Goal: Task Accomplishment & Management: Manage account settings

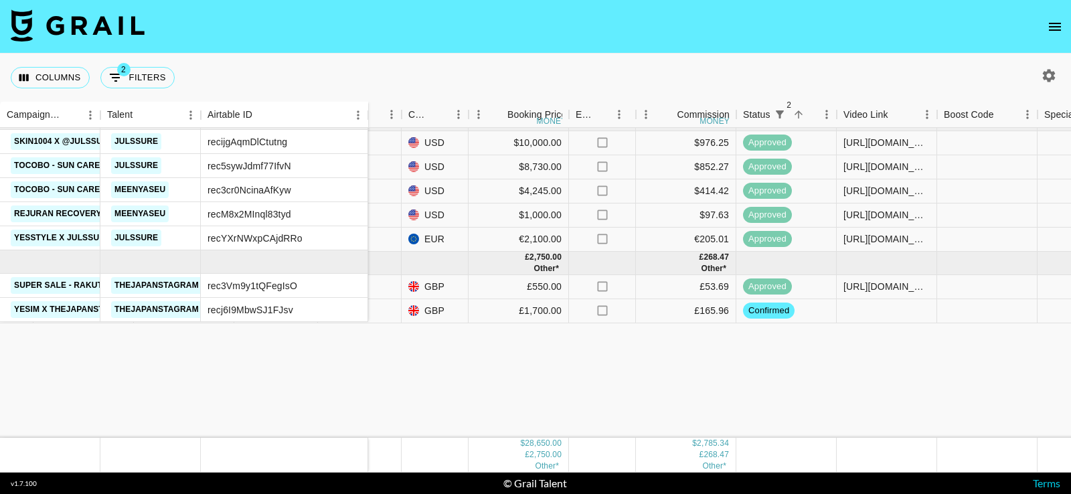
scroll to position [0, 680]
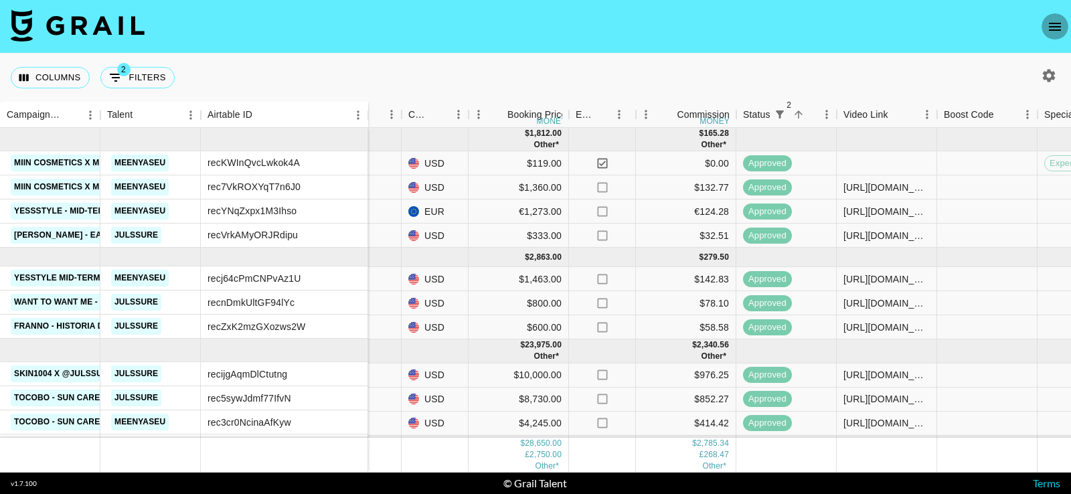
click at [1054, 26] on icon "open drawer" at bounding box center [1055, 27] width 12 height 8
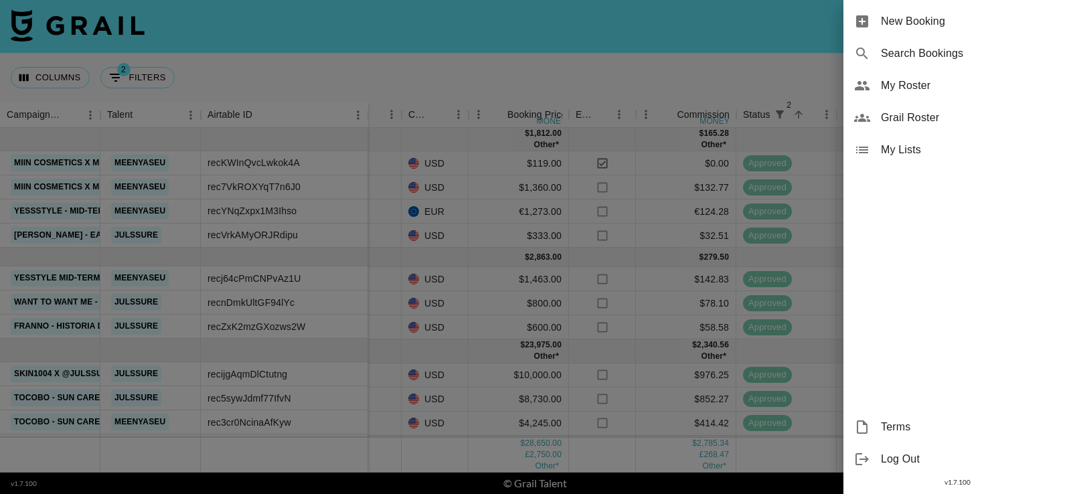
click at [932, 160] on div "My Lists" at bounding box center [958, 150] width 228 height 32
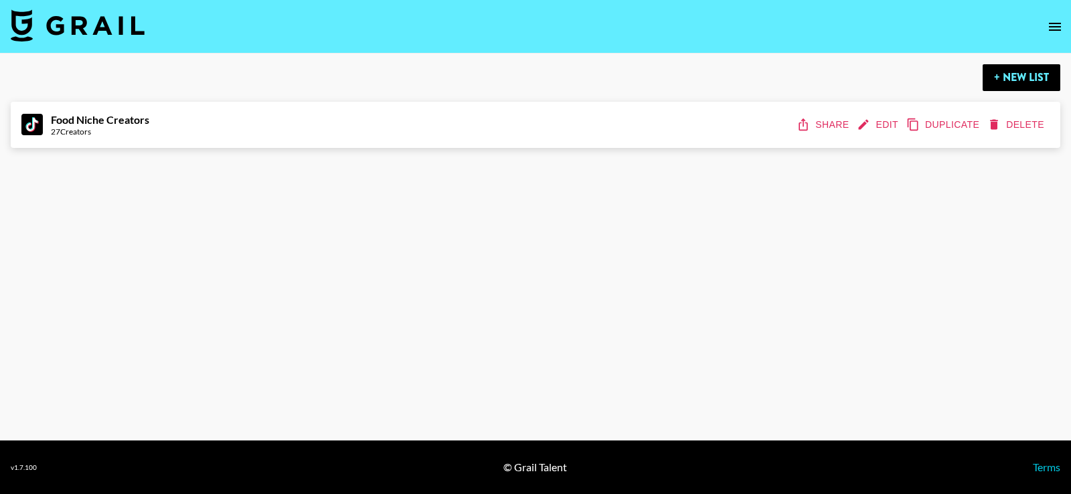
click at [868, 125] on icon "edit" at bounding box center [863, 124] width 13 height 13
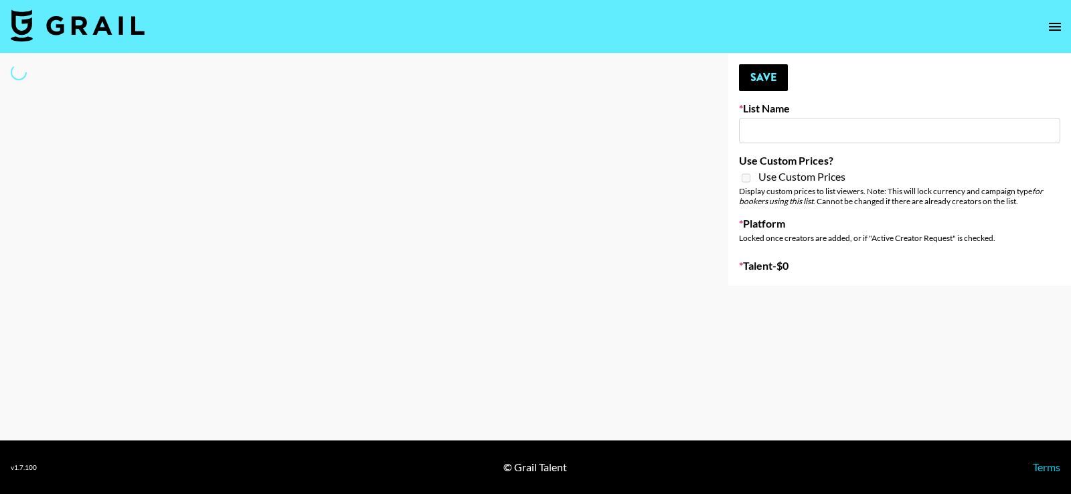
type input "Food Niche Creators"
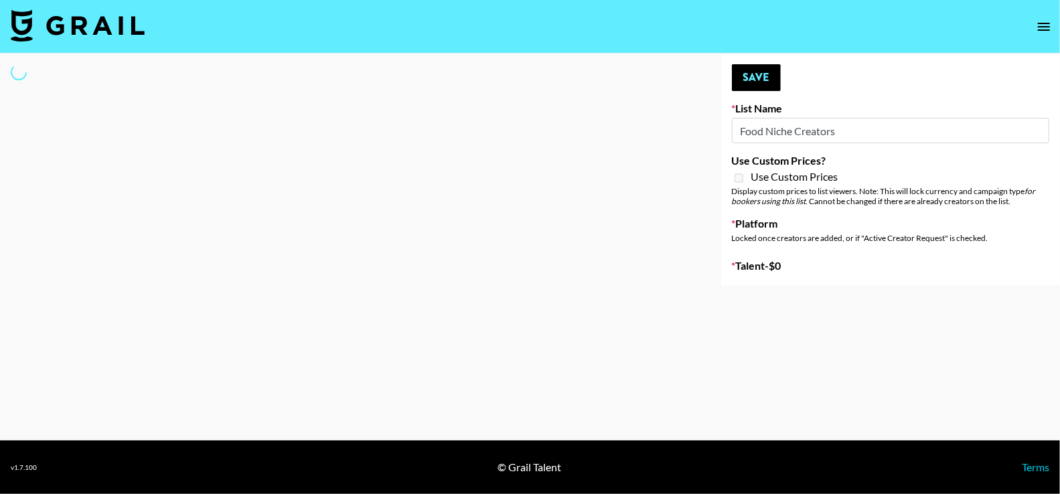
select select "Song"
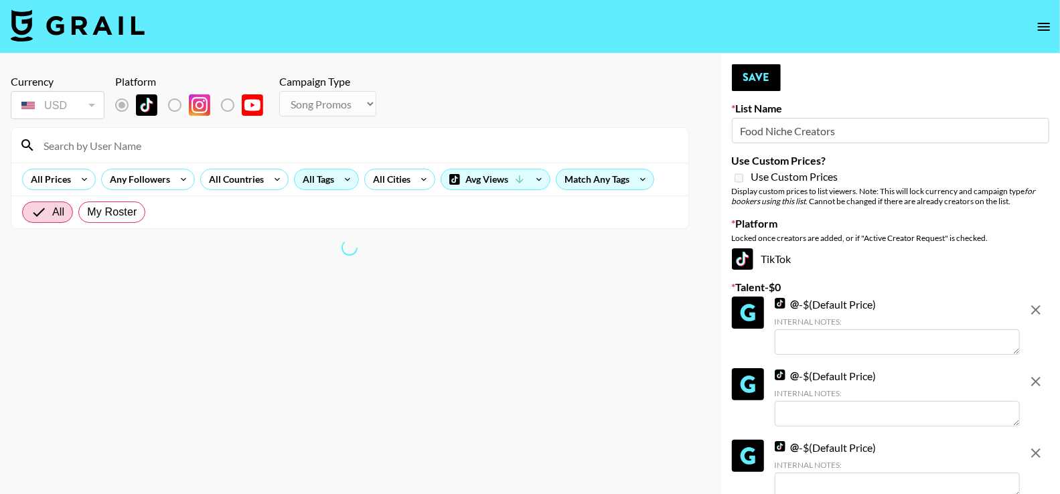
click at [313, 184] on div "All Tags" at bounding box center [316, 179] width 42 height 20
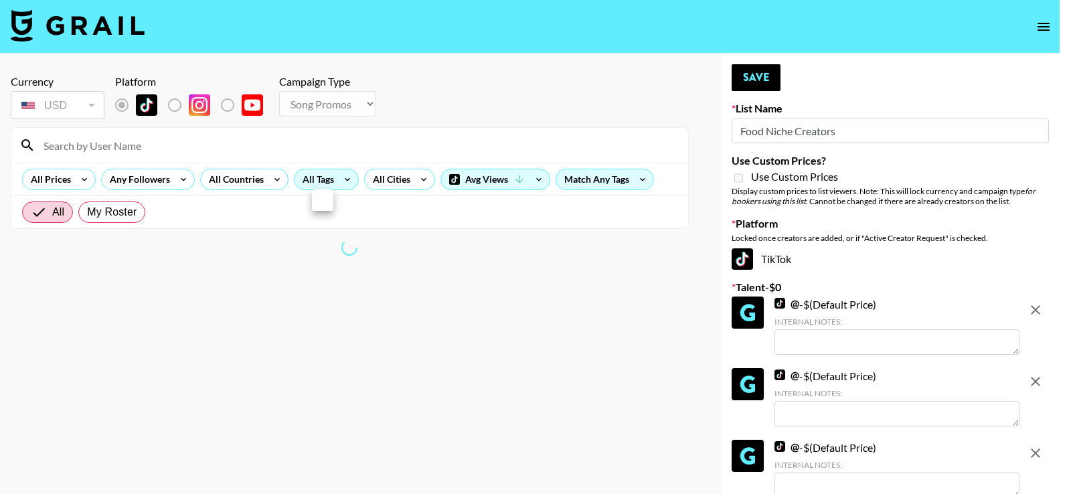
click at [279, 222] on div at bounding box center [535, 247] width 1071 height 494
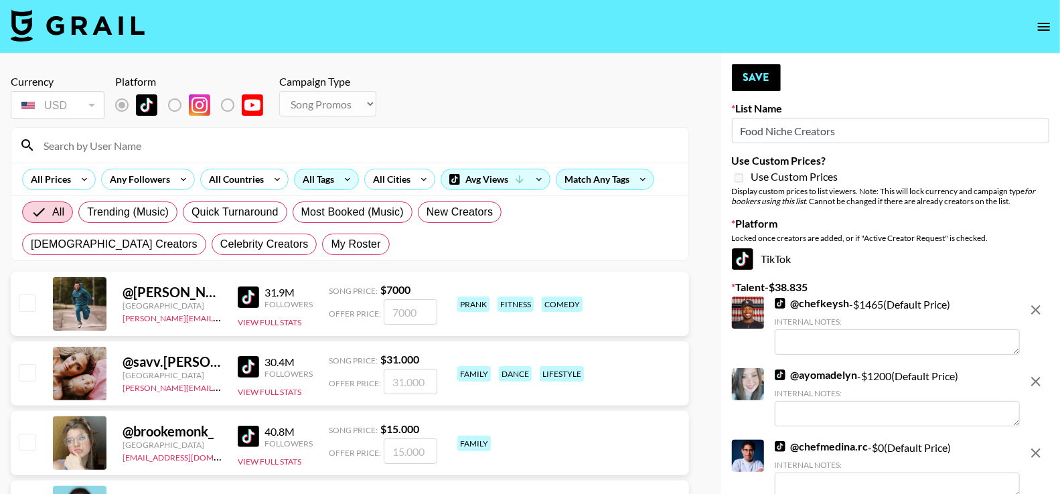
click at [301, 183] on div "All Tags" at bounding box center [316, 179] width 42 height 20
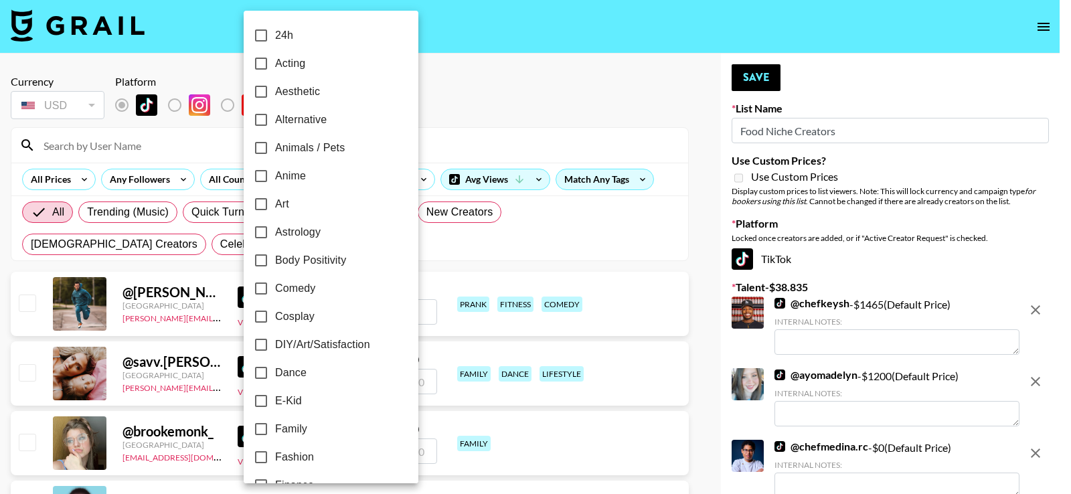
click at [467, 99] on div at bounding box center [535, 247] width 1071 height 494
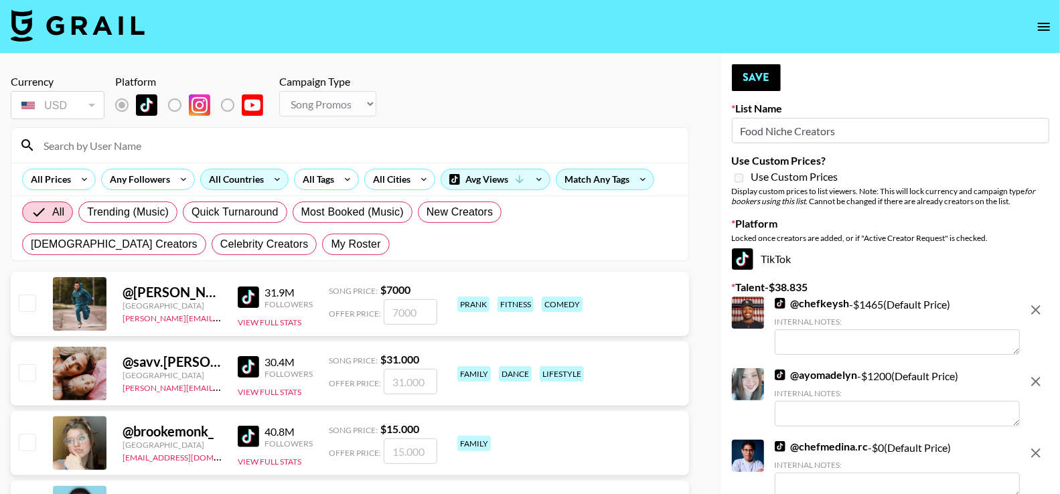
click at [218, 173] on div "All Countries" at bounding box center [234, 179] width 66 height 20
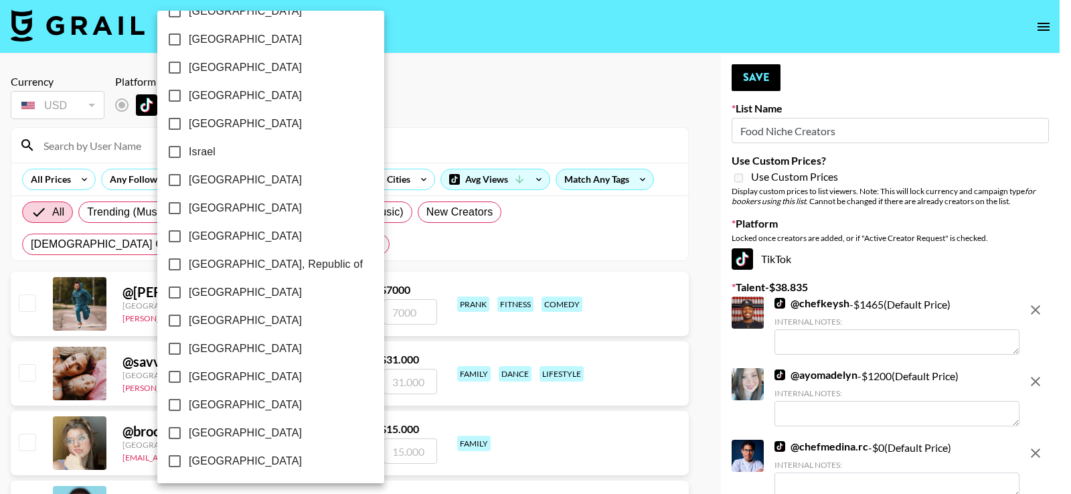
scroll to position [1067, 0]
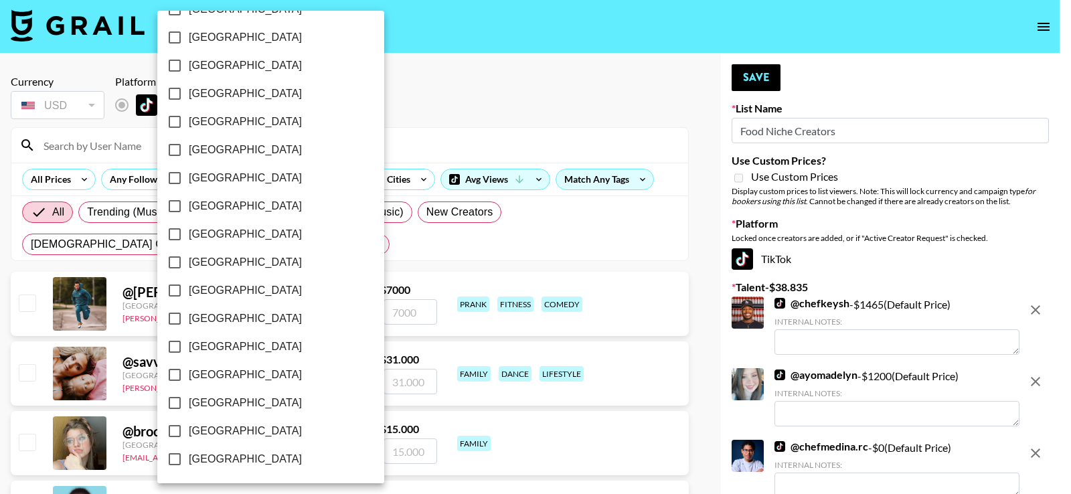
click at [214, 404] on span "[GEOGRAPHIC_DATA]" at bounding box center [245, 403] width 113 height 16
click at [189, 404] on input "[GEOGRAPHIC_DATA]" at bounding box center [175, 403] width 28 height 28
checkbox input "true"
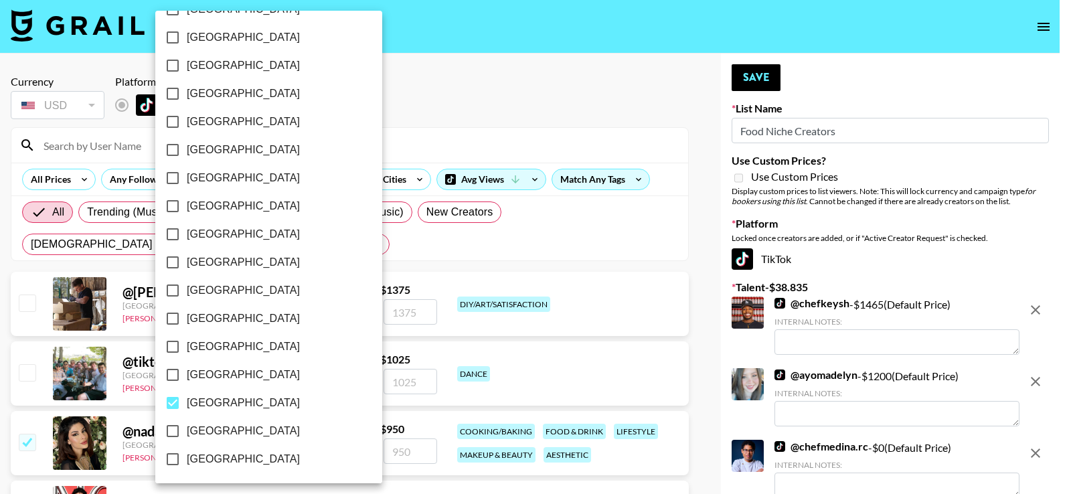
click at [492, 104] on div at bounding box center [535, 247] width 1071 height 494
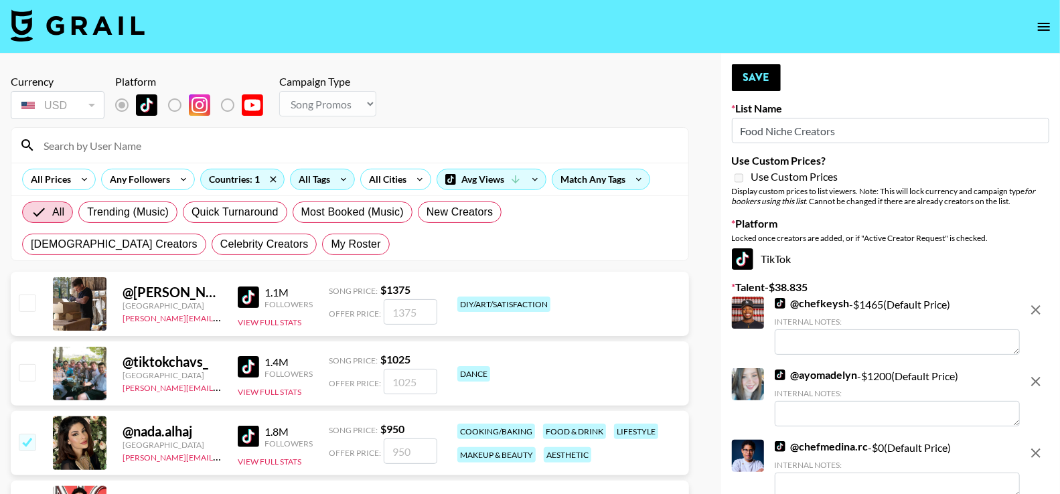
click at [325, 181] on div "All Tags" at bounding box center [312, 179] width 42 height 20
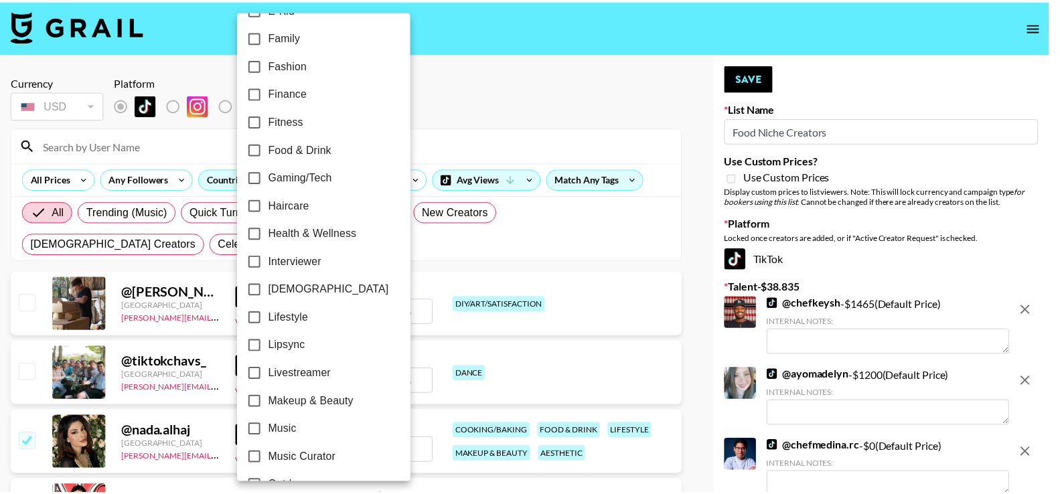
scroll to position [386, 0]
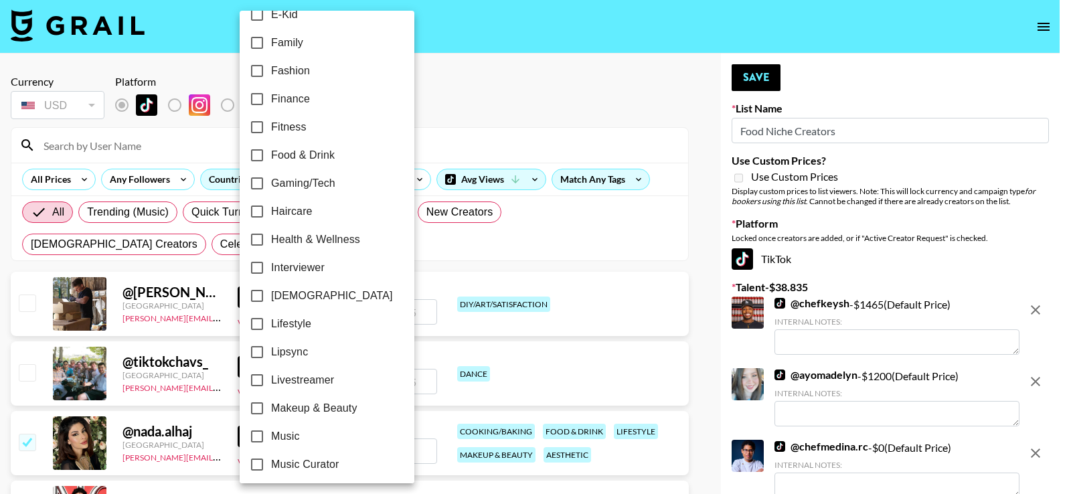
click at [310, 149] on span "Food & Drink" at bounding box center [303, 155] width 64 height 16
click at [271, 149] on input "Food & Drink" at bounding box center [257, 155] width 28 height 28
checkbox input "true"
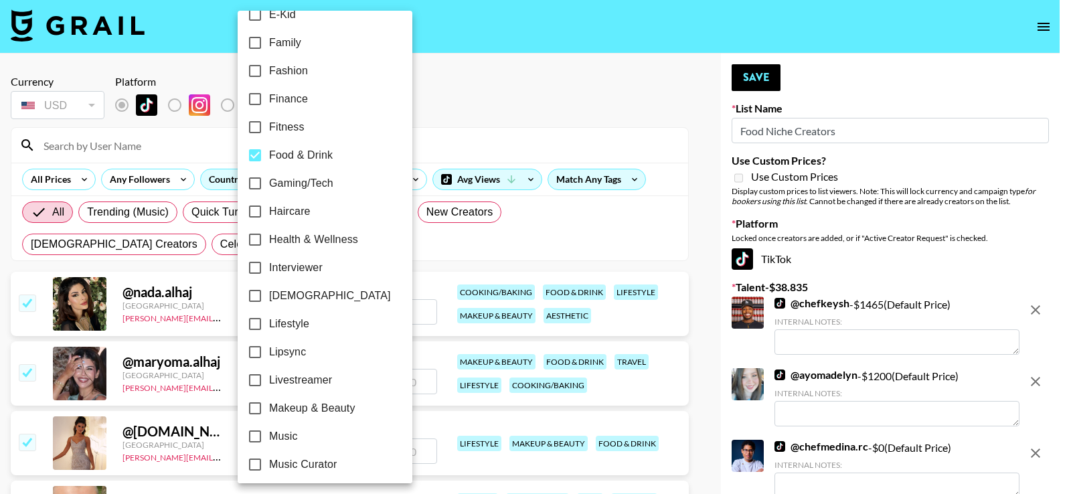
click at [455, 115] on div at bounding box center [535, 247] width 1071 height 494
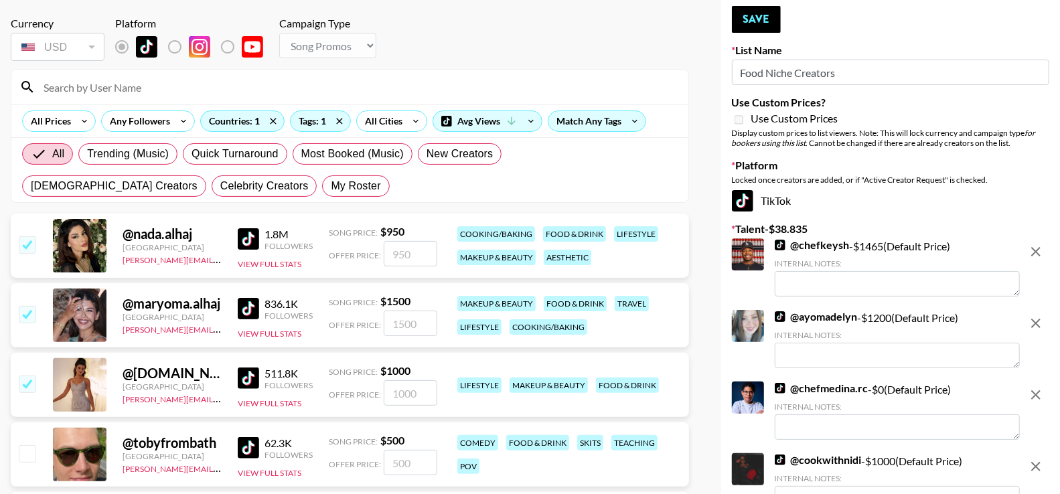
scroll to position [64, 0]
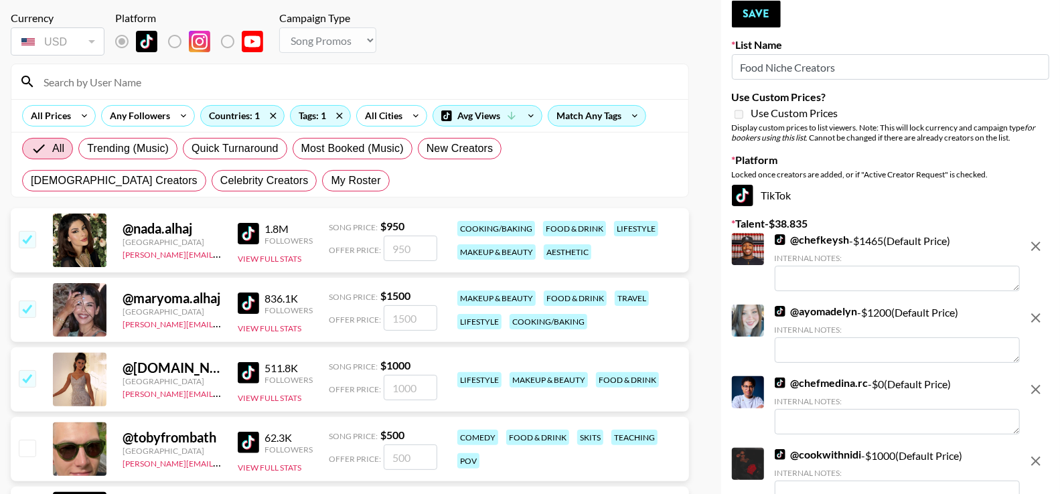
click at [1039, 248] on icon "remove" at bounding box center [1035, 246] width 9 height 9
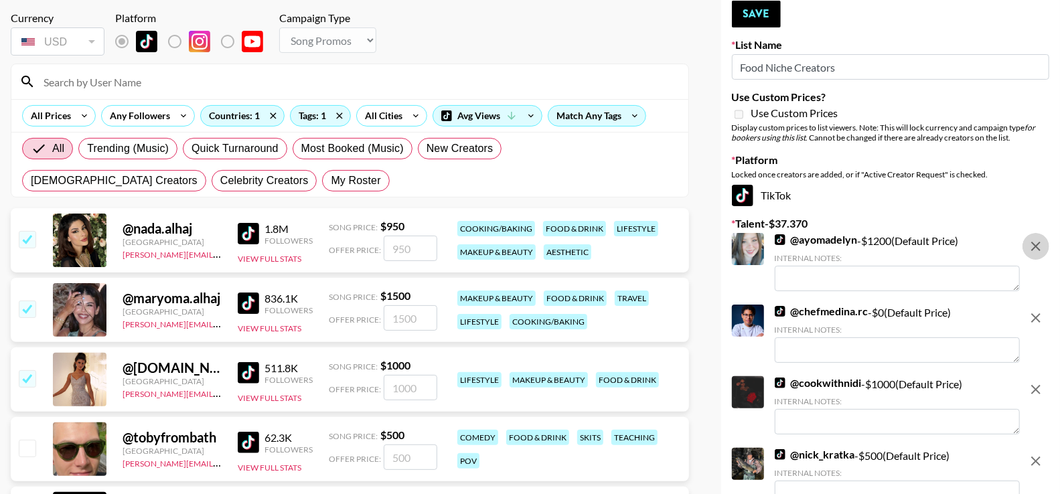
click at [1039, 248] on icon "remove" at bounding box center [1035, 246] width 9 height 9
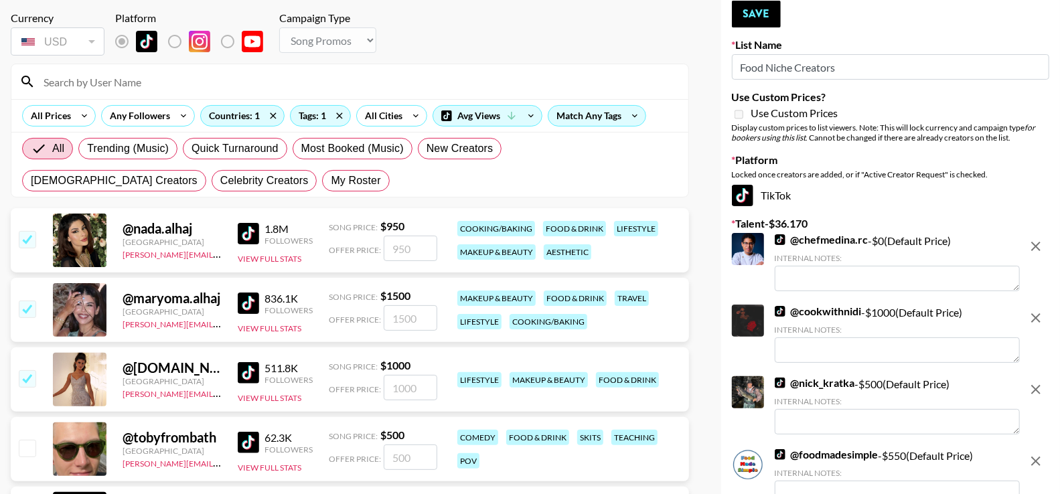
click at [1039, 248] on icon "remove" at bounding box center [1035, 246] width 9 height 9
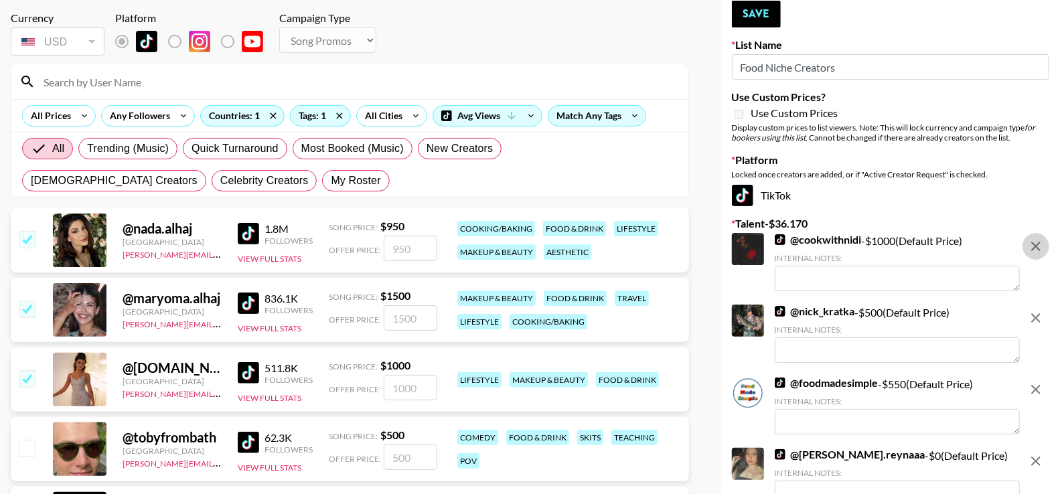
click at [1039, 248] on icon "remove" at bounding box center [1035, 246] width 9 height 9
click at [1039, 313] on icon "remove" at bounding box center [1035, 317] width 9 height 9
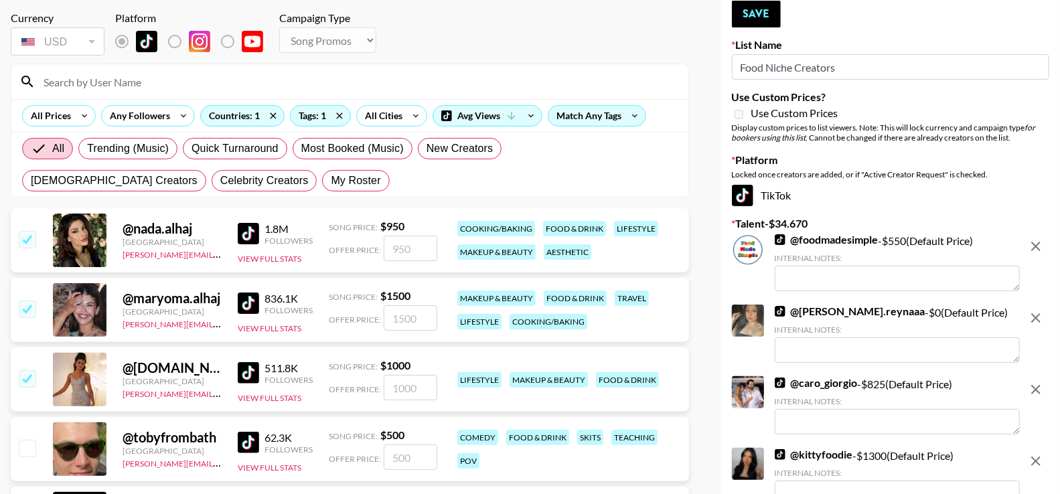
click at [1039, 248] on icon "remove" at bounding box center [1035, 246] width 9 height 9
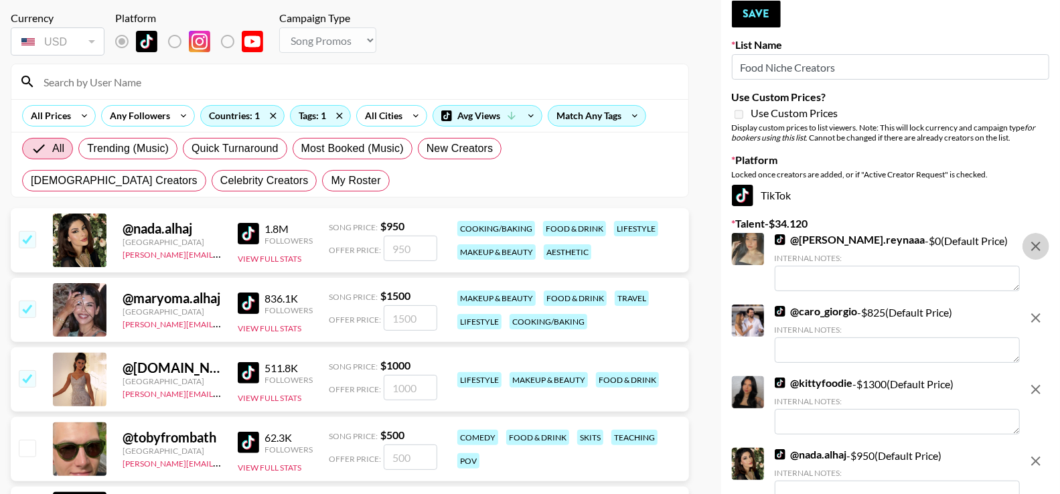
click at [1039, 248] on icon "remove" at bounding box center [1035, 246] width 9 height 9
click at [1039, 313] on icon "remove" at bounding box center [1035, 317] width 9 height 9
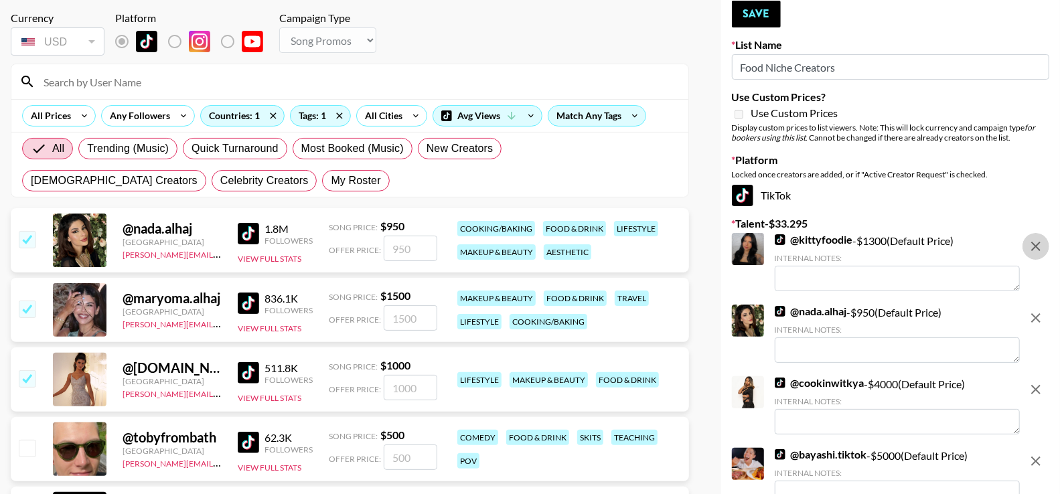
click at [1039, 248] on icon "remove" at bounding box center [1035, 246] width 9 height 9
click at [1039, 313] on icon "remove" at bounding box center [1035, 317] width 9 height 9
checkbox input "false"
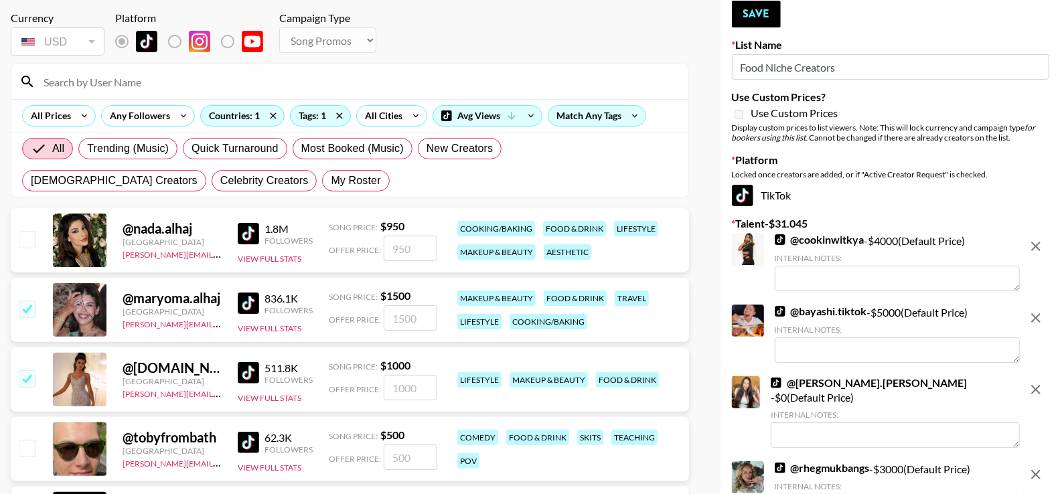
click at [1039, 248] on icon "remove" at bounding box center [1035, 246] width 9 height 9
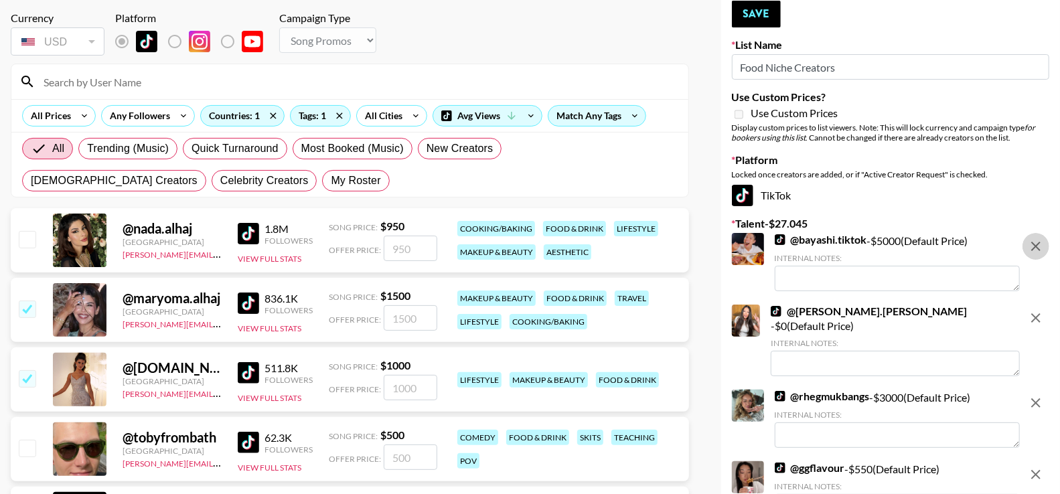
click at [1039, 248] on icon "remove" at bounding box center [1035, 246] width 9 height 9
click at [1039, 313] on icon "remove" at bounding box center [1035, 317] width 9 height 9
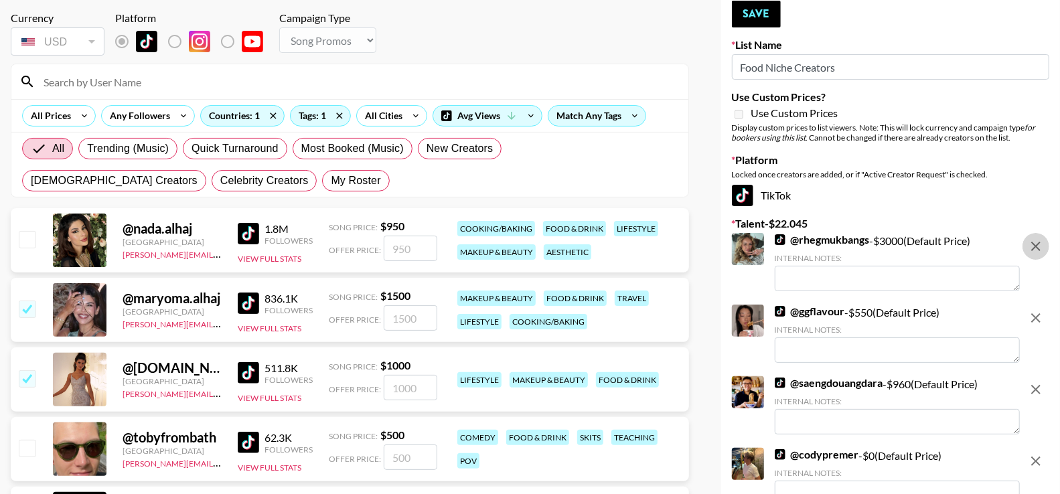
click at [1039, 248] on icon "remove" at bounding box center [1035, 246] width 9 height 9
click at [1039, 313] on icon "remove" at bounding box center [1035, 317] width 9 height 9
checkbox input "false"
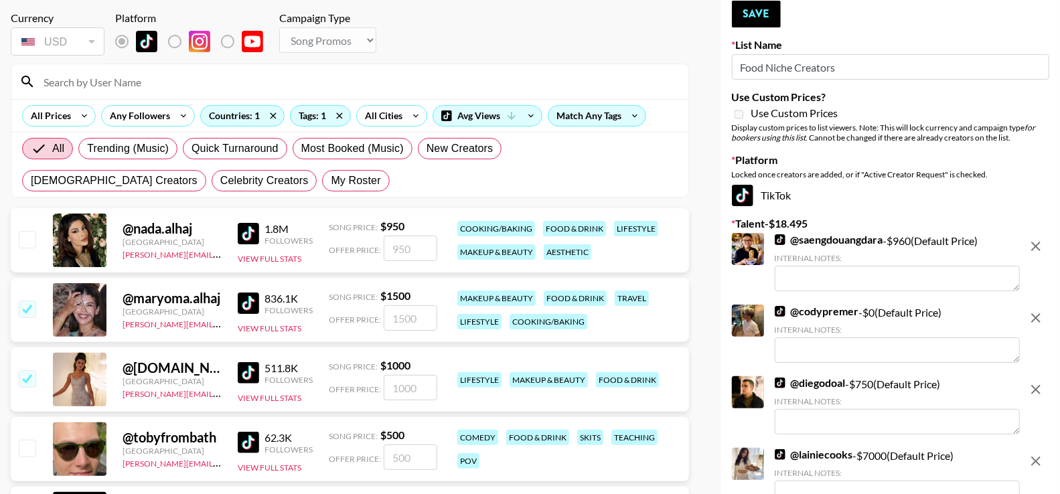
click at [1039, 248] on icon "remove" at bounding box center [1035, 246] width 9 height 9
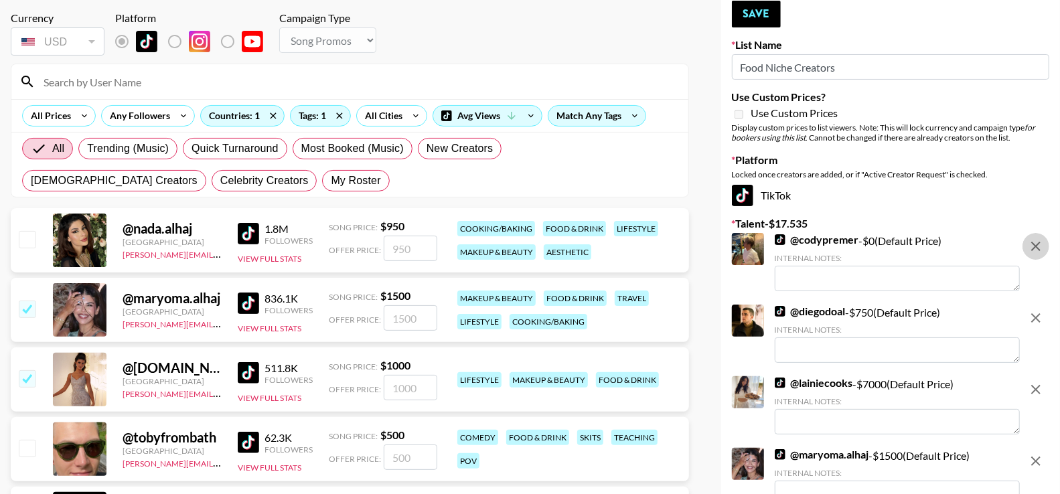
click at [1039, 248] on icon "remove" at bounding box center [1035, 246] width 9 height 9
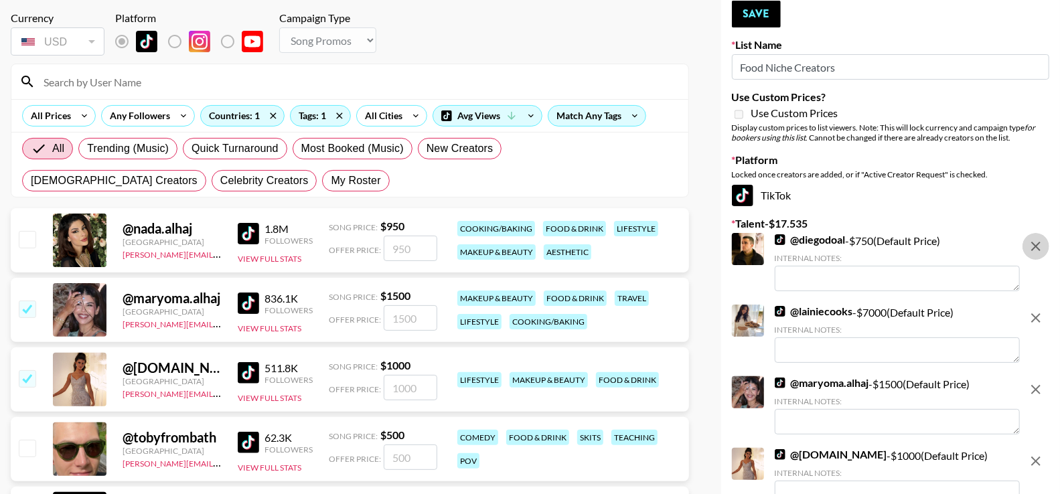
click at [1039, 248] on icon "remove" at bounding box center [1035, 246] width 9 height 9
click at [1039, 313] on icon "remove" at bounding box center [1035, 317] width 9 height 9
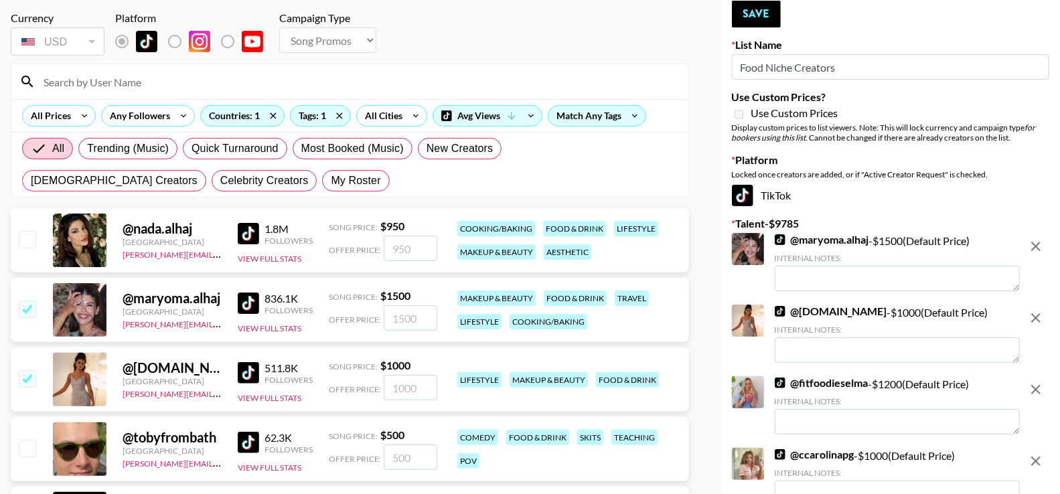
click at [1039, 248] on icon "remove" at bounding box center [1035, 246] width 9 height 9
checkbox input "false"
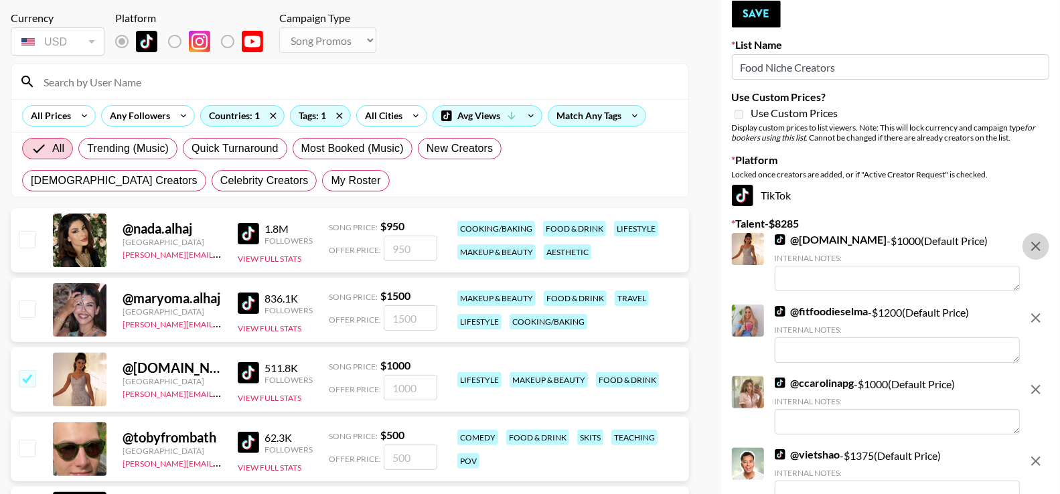
click at [1039, 248] on icon "remove" at bounding box center [1035, 246] width 9 height 9
checkbox input "false"
click at [1039, 313] on icon "remove" at bounding box center [1035, 317] width 9 height 9
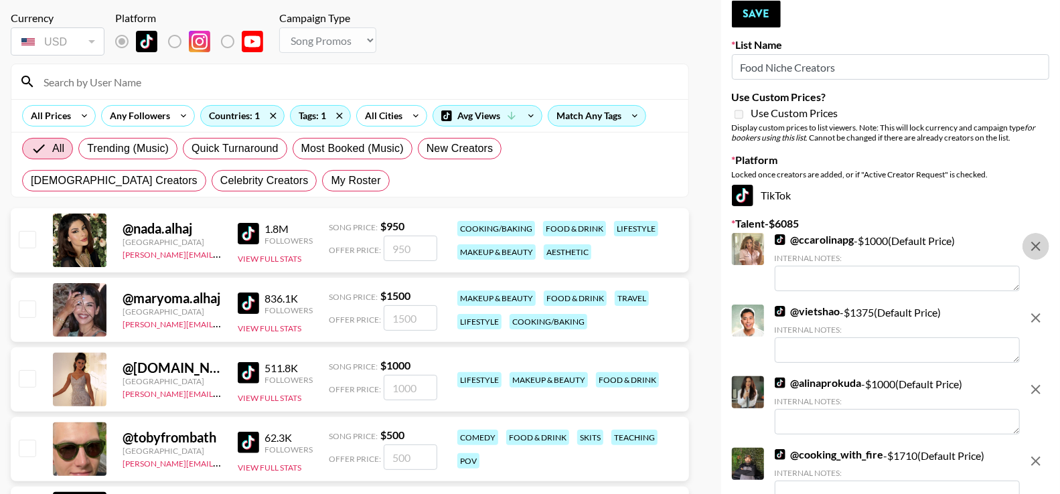
click at [1039, 248] on icon "remove" at bounding box center [1035, 246] width 9 height 9
click at [1039, 313] on icon "remove" at bounding box center [1035, 317] width 9 height 9
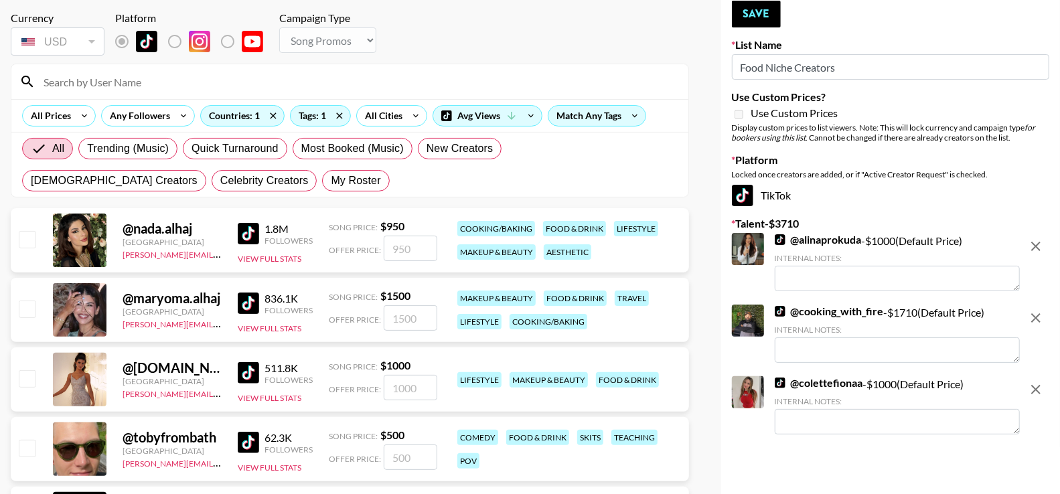
click at [1039, 248] on icon "remove" at bounding box center [1035, 246] width 9 height 9
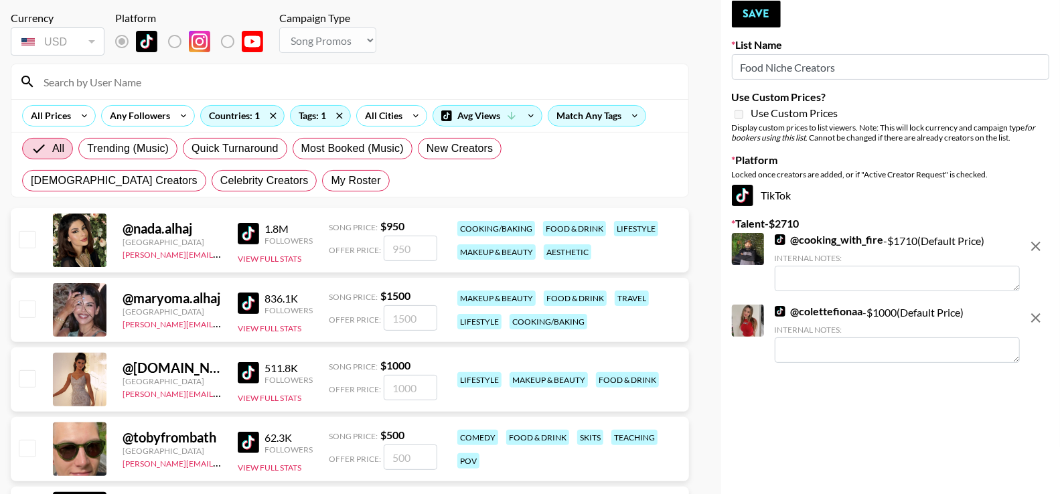
click at [1039, 248] on icon "remove" at bounding box center [1035, 246] width 9 height 9
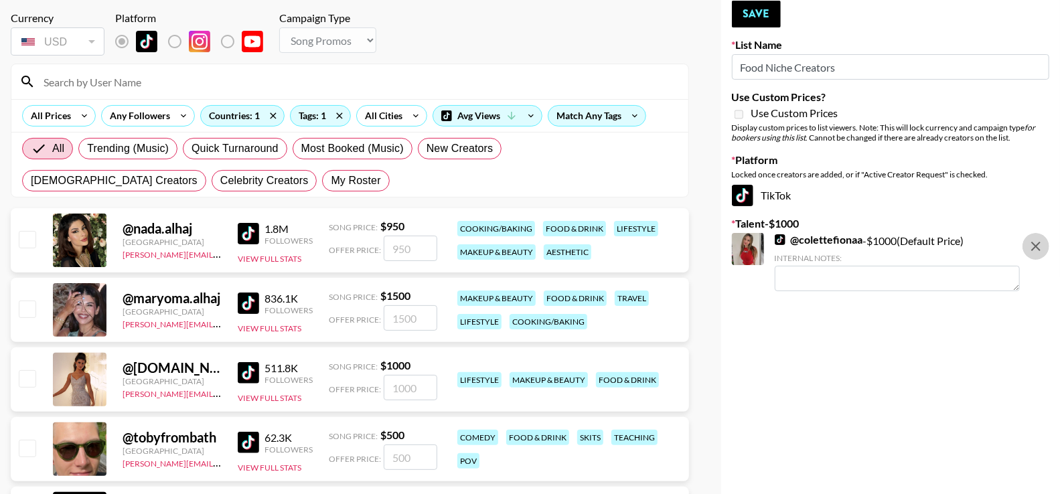
click at [1039, 248] on icon "remove" at bounding box center [1035, 246] width 9 height 9
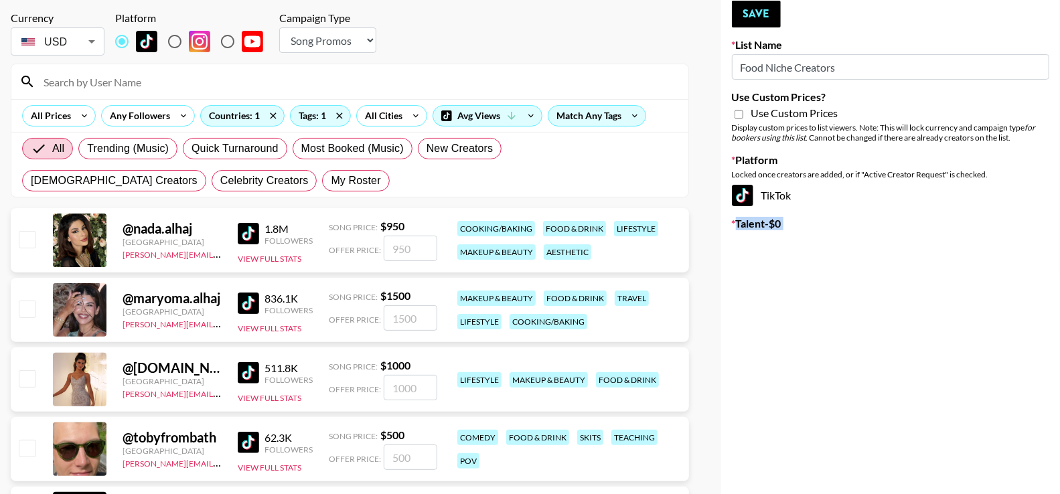
click at [20, 238] on input "checkbox" at bounding box center [27, 239] width 16 height 16
checkbox input "true"
type input "950"
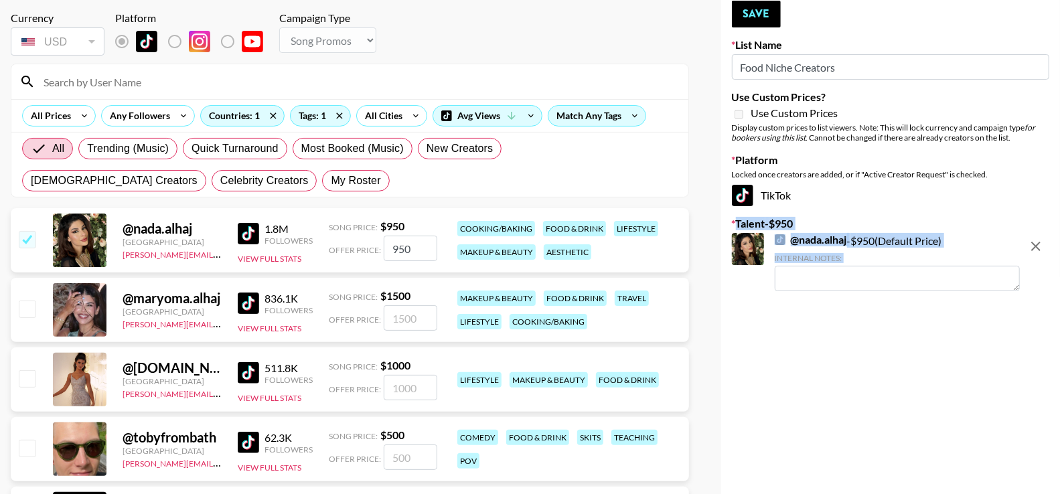
click at [25, 302] on input "checkbox" at bounding box center [27, 309] width 16 height 16
checkbox input "true"
type input "1500"
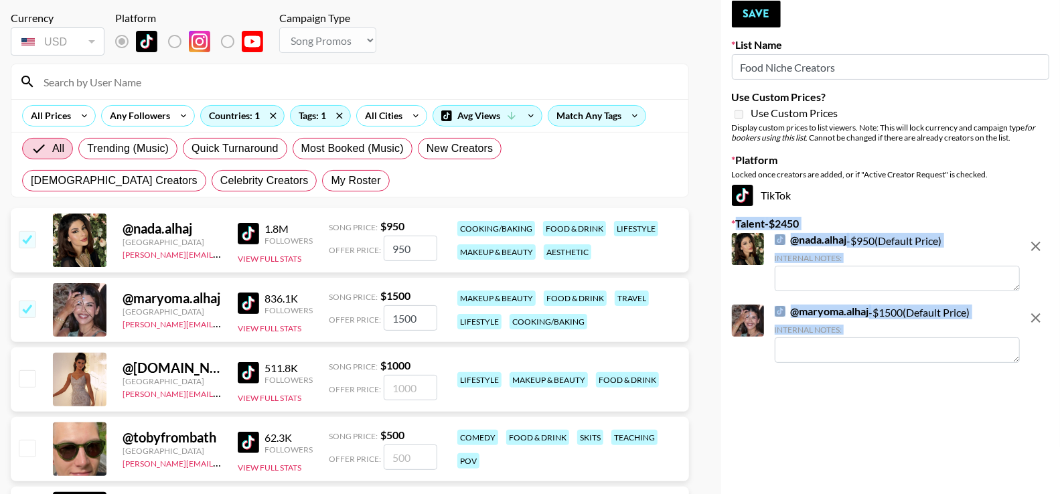
click at [21, 382] on input "checkbox" at bounding box center [27, 378] width 16 height 16
checkbox input "true"
type input "1000"
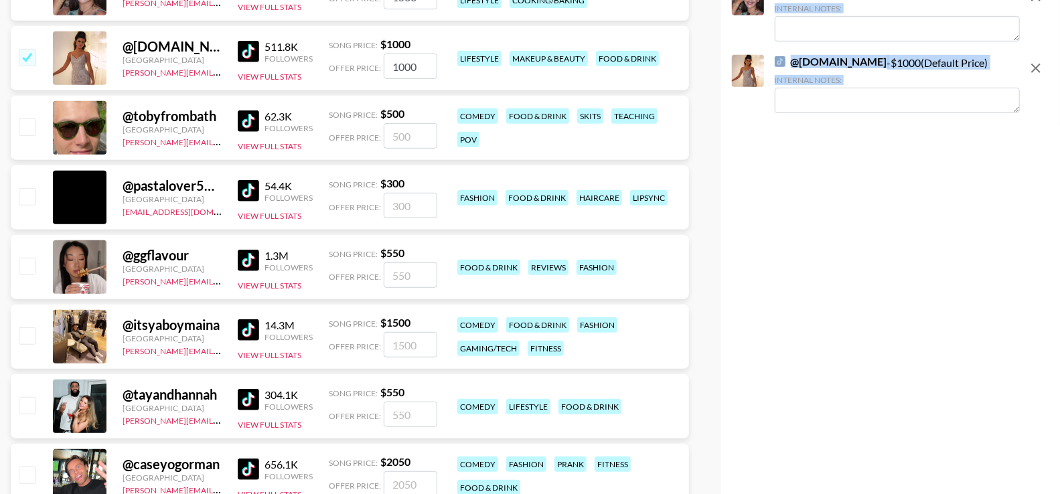
scroll to position [447, 0]
